Goal: Information Seeking & Learning: Learn about a topic

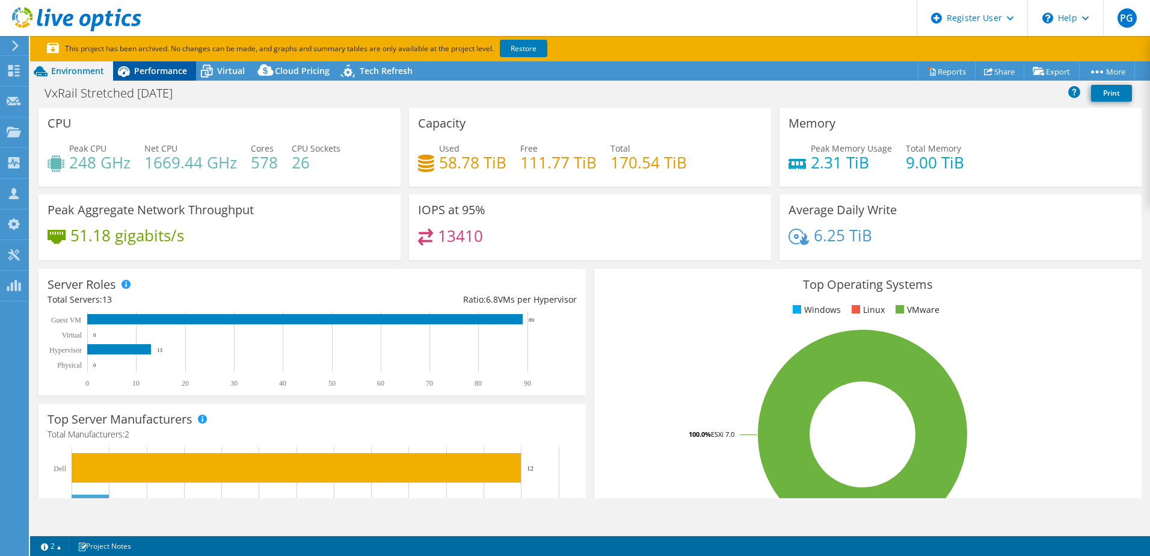
click at [164, 75] on span "Performance" at bounding box center [160, 70] width 53 height 11
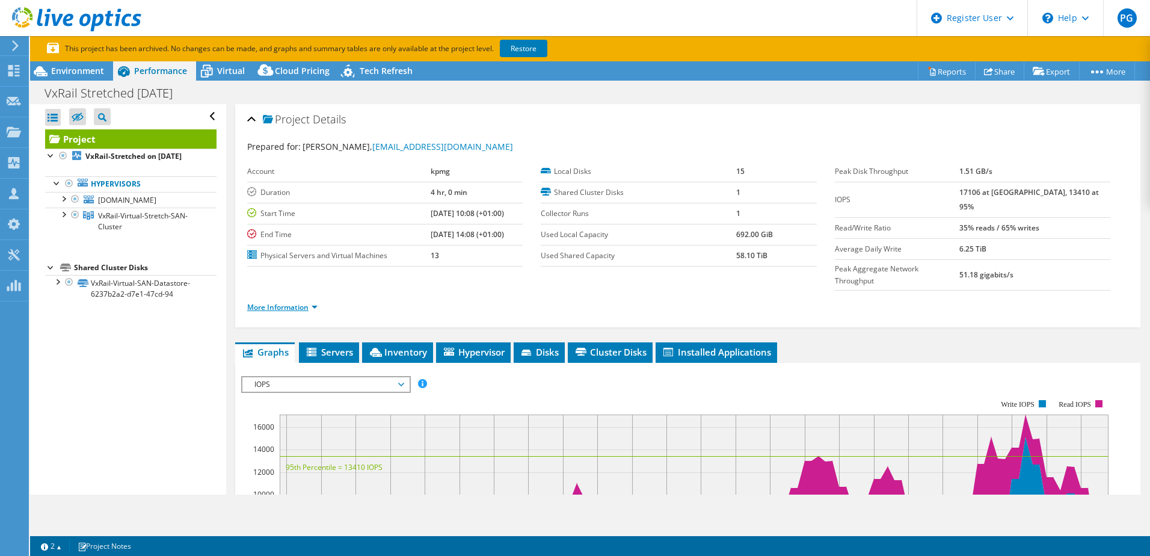
click at [311, 302] on link "More Information" at bounding box center [282, 307] width 70 height 10
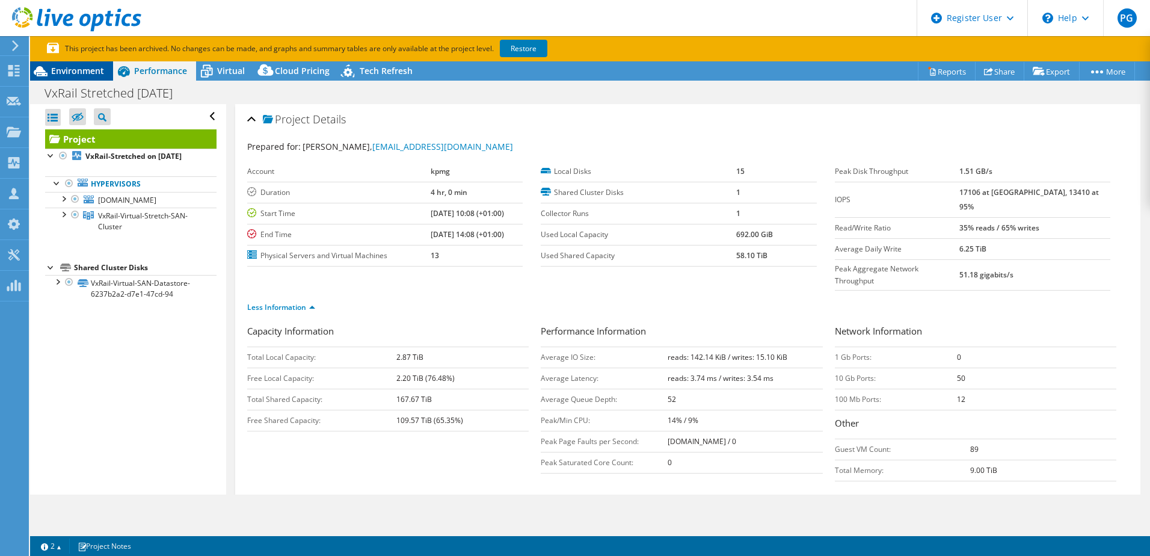
click at [80, 72] on span "Environment" at bounding box center [77, 70] width 53 height 11
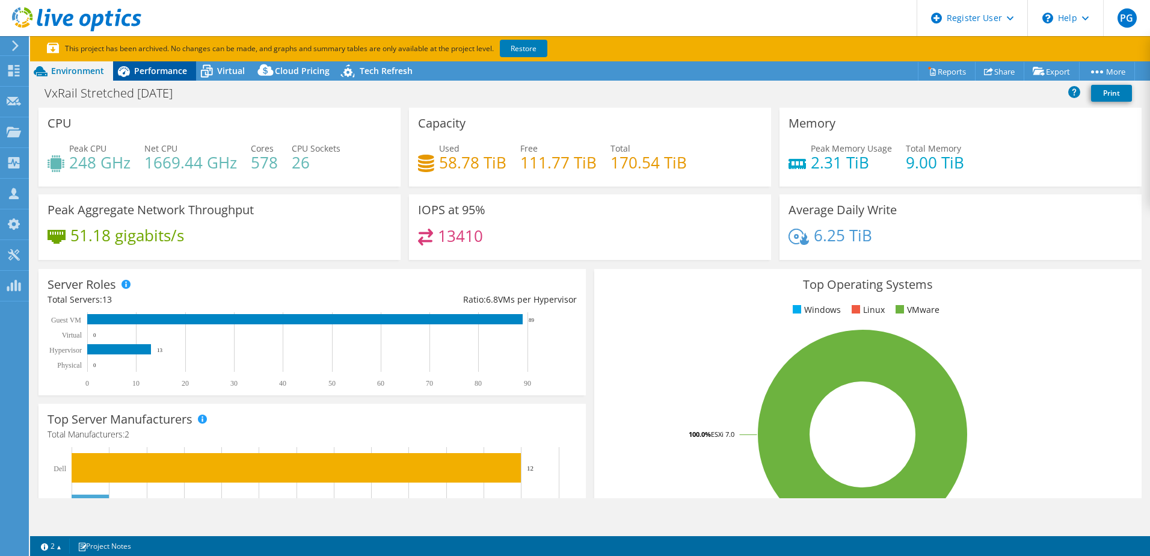
click at [180, 74] on span "Performance" at bounding box center [160, 70] width 53 height 11
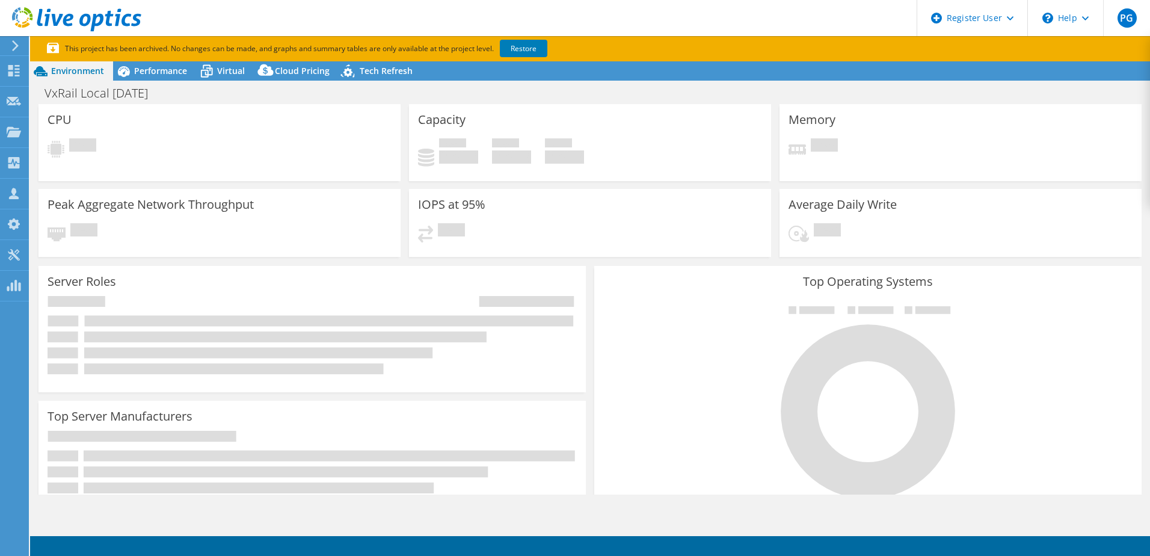
select select "USD"
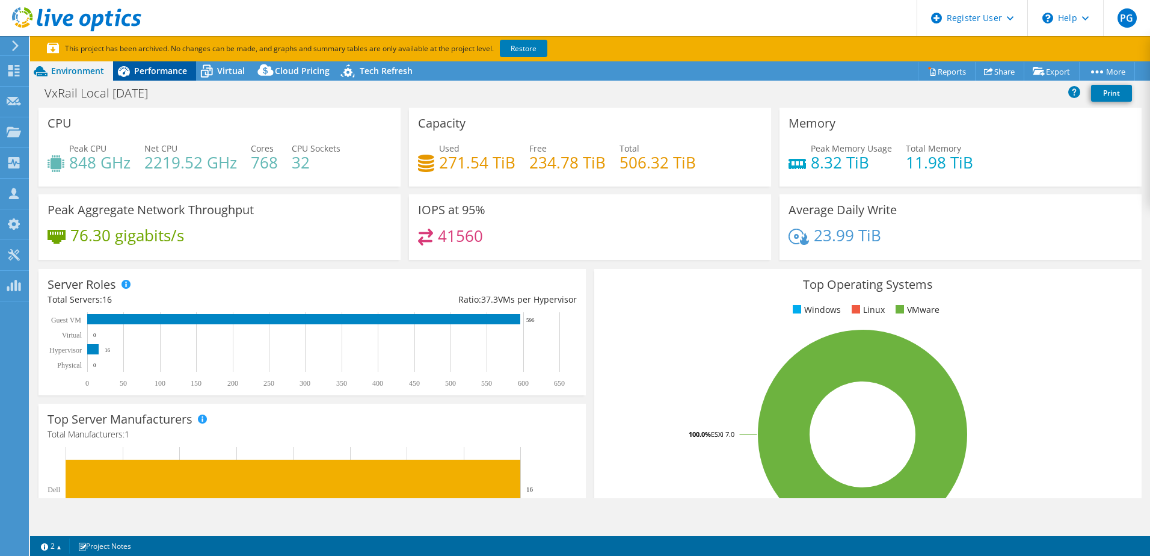
click at [163, 73] on span "Performance" at bounding box center [160, 70] width 53 height 11
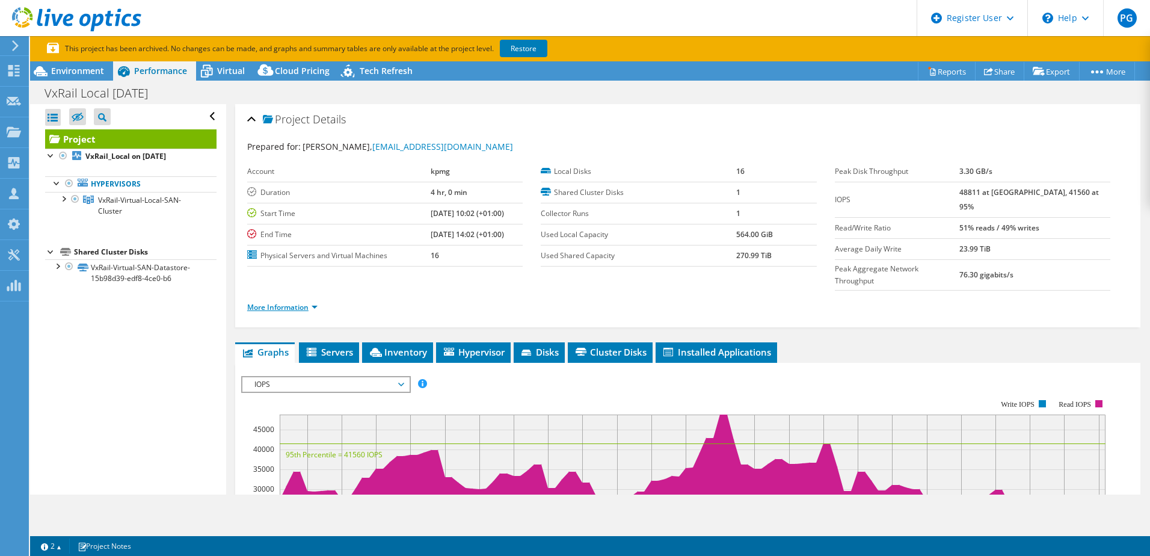
click at [311, 302] on link "More Information" at bounding box center [282, 307] width 70 height 10
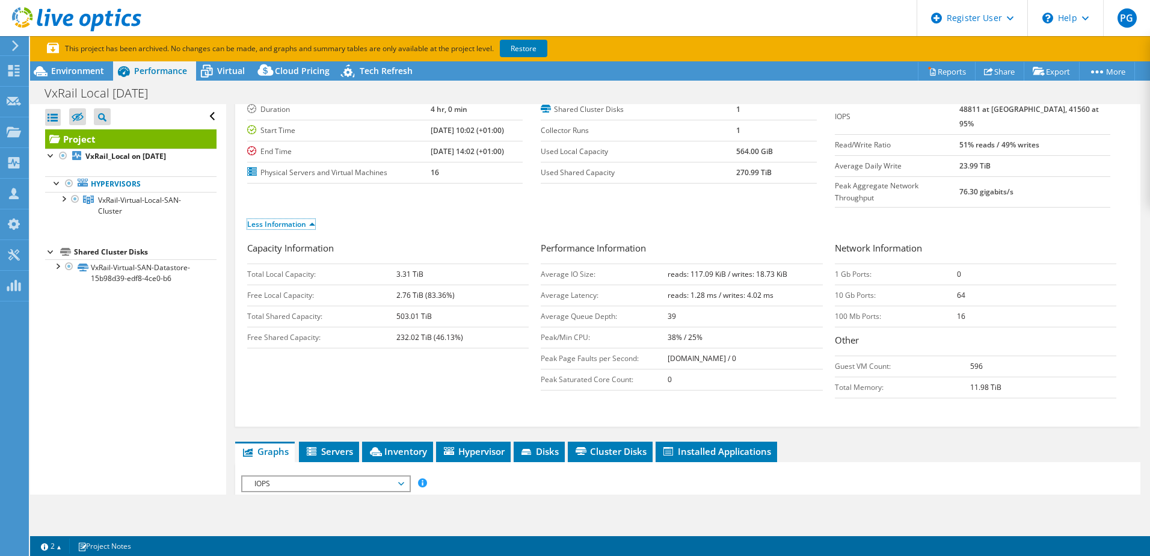
scroll to position [60, 0]
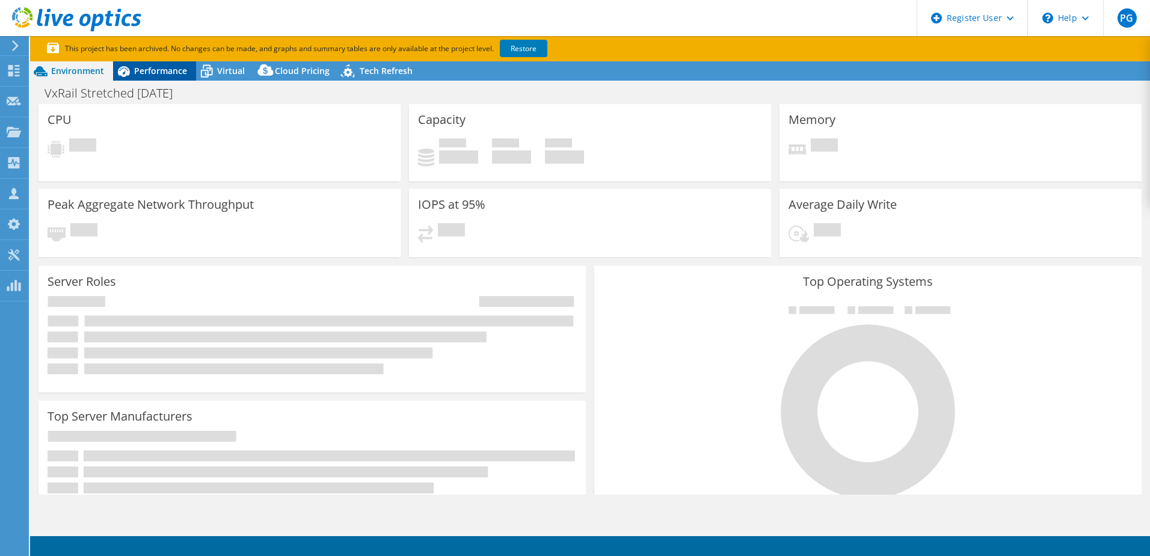
select select "USD"
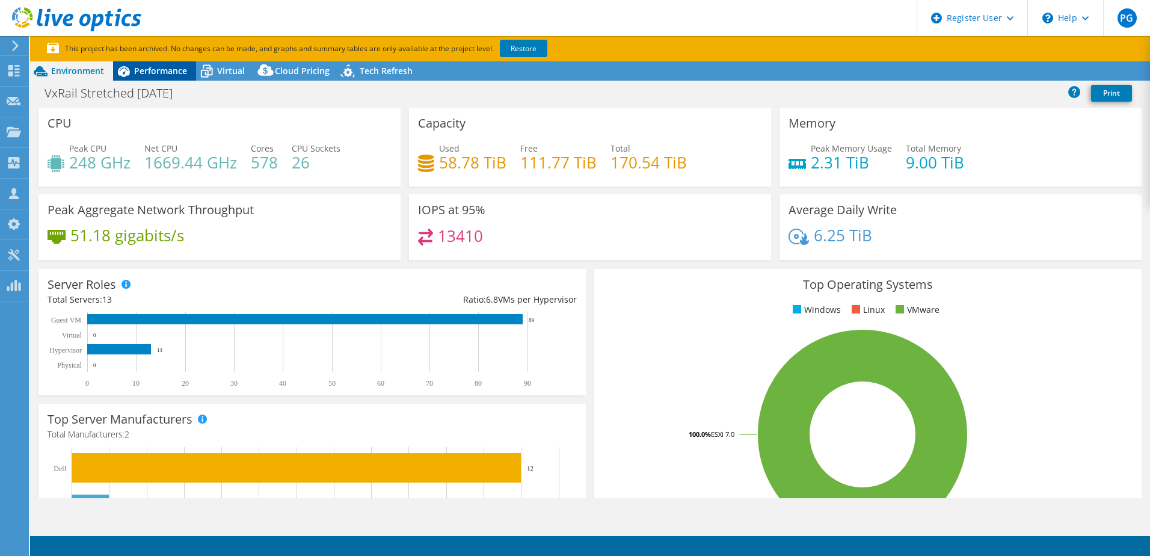
click at [151, 69] on span "Performance" at bounding box center [160, 70] width 53 height 11
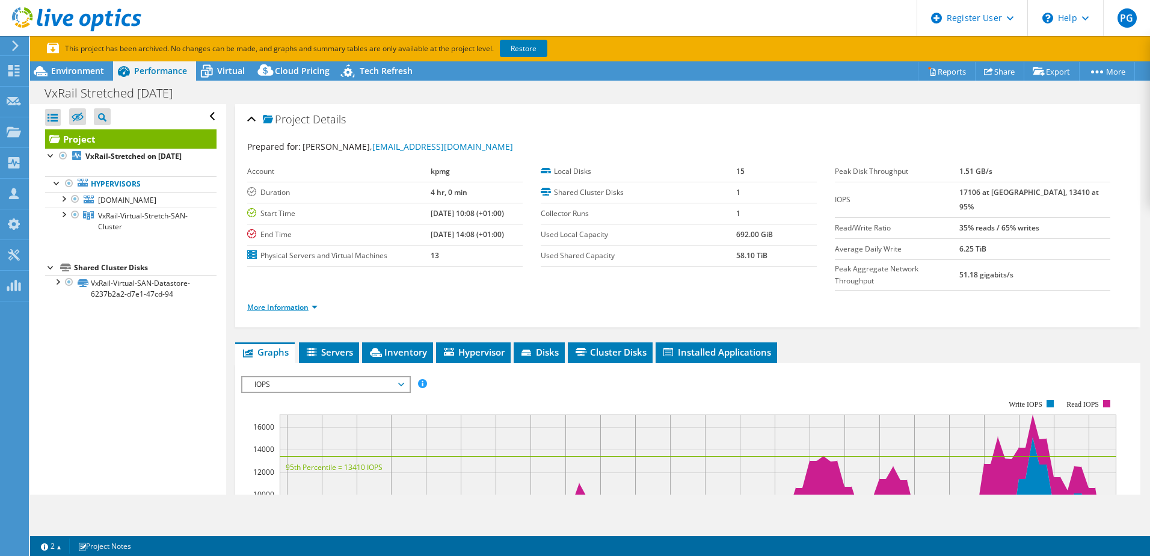
click at [305, 302] on link "More Information" at bounding box center [282, 307] width 70 height 10
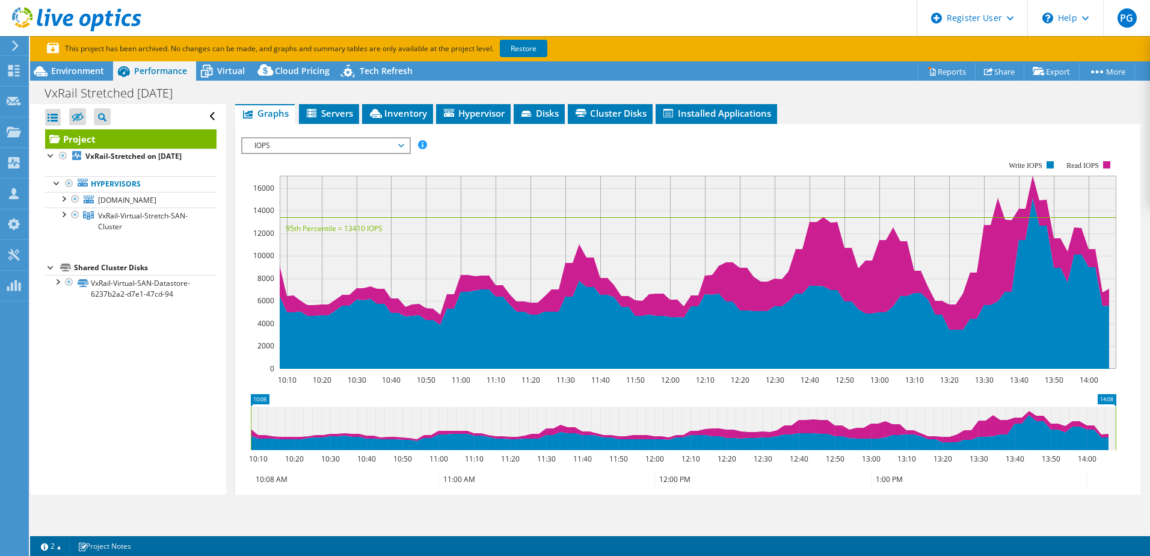
scroll to position [301, 0]
